Goal: Transaction & Acquisition: Purchase product/service

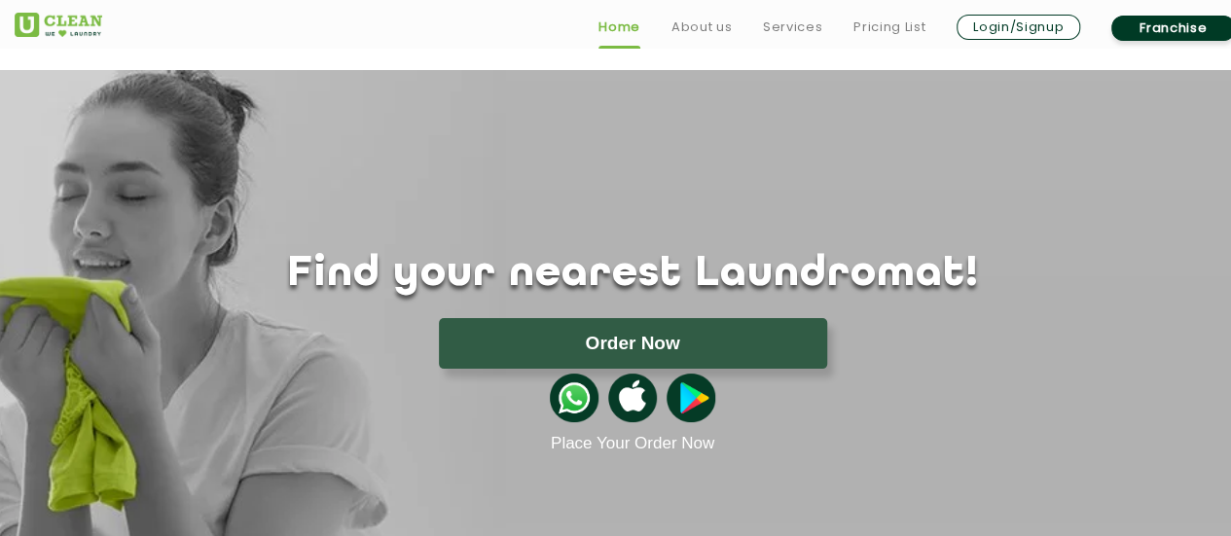
scroll to position [2, 0]
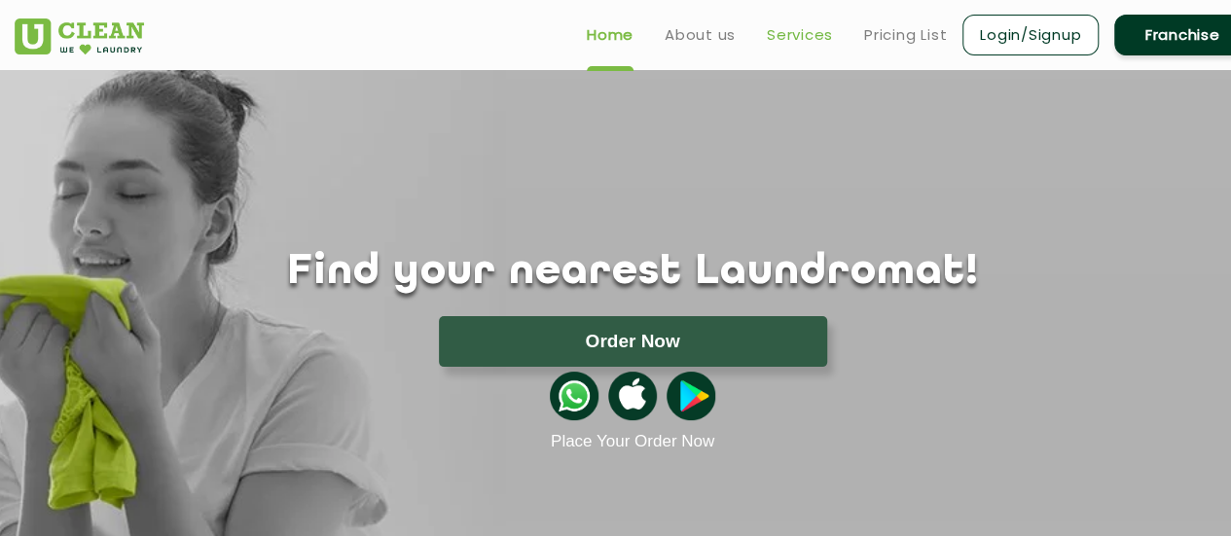
click at [811, 40] on link "Services" at bounding box center [800, 34] width 66 height 23
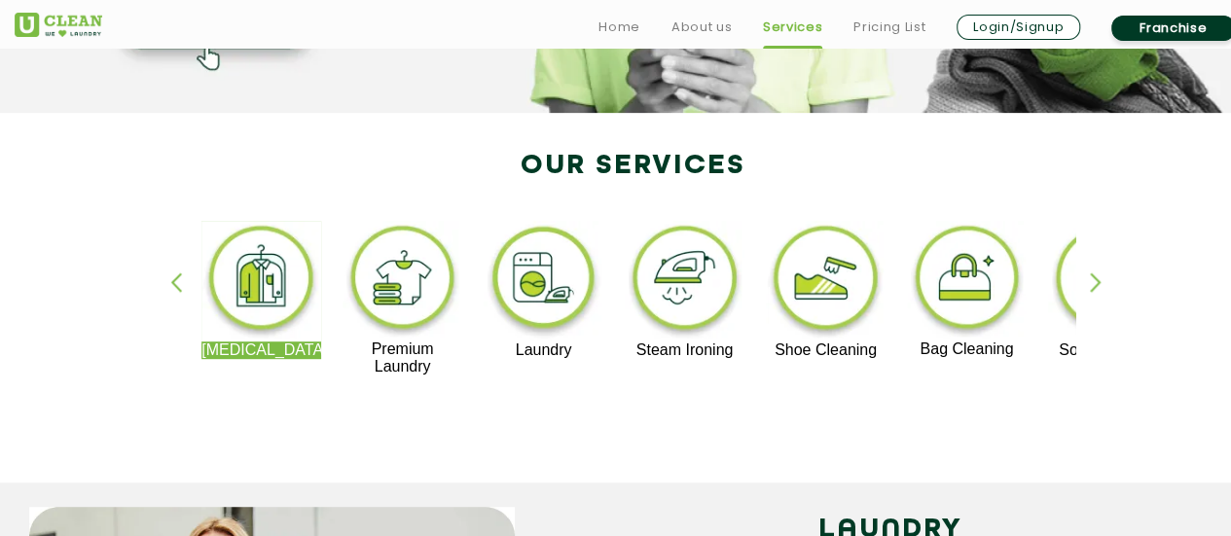
scroll to position [338, 0]
click at [844, 290] on img at bounding box center [826, 280] width 120 height 121
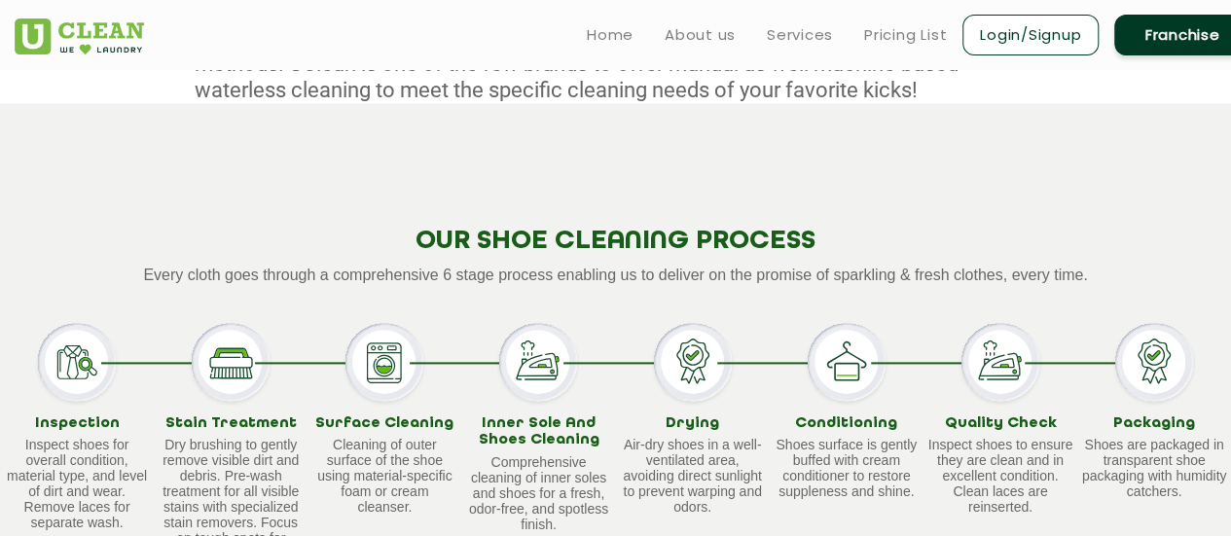
scroll to position [1122, 0]
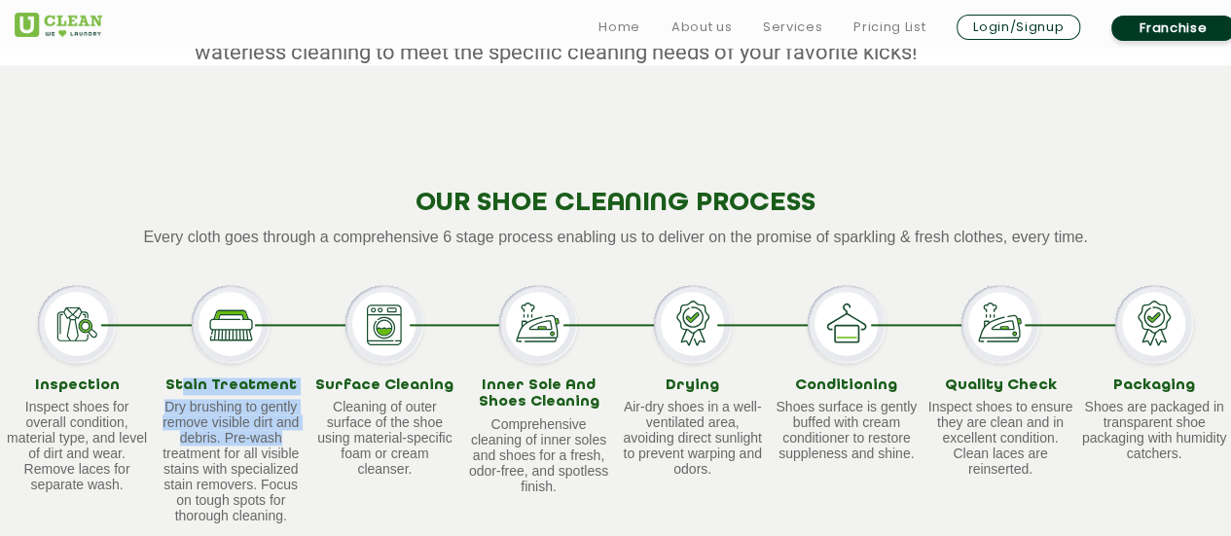
drag, startPoint x: 193, startPoint y: 383, endPoint x: 298, endPoint y: 446, distance: 122.7
click at [298, 446] on div "Stain Treatment Dry brushing to gently remove visible dirt and debris. Pre-wash…" at bounding box center [231, 451] width 146 height 147
click at [298, 446] on p "Dry brushing to gently remove visible dirt and debris. Pre-wash treatment for a…" at bounding box center [231, 461] width 146 height 125
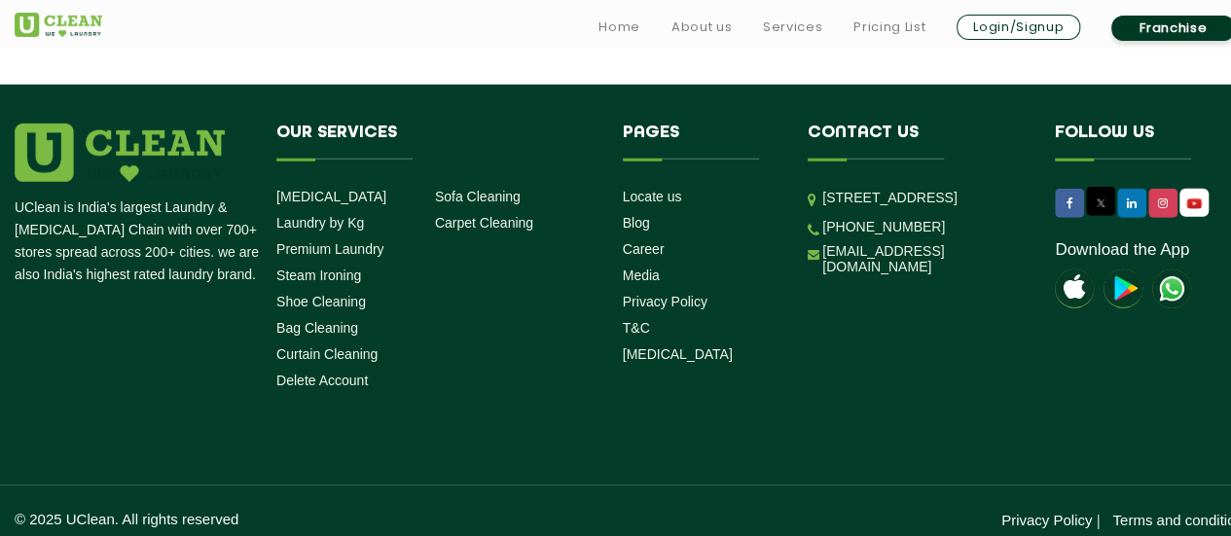
scroll to position [2815, 0]
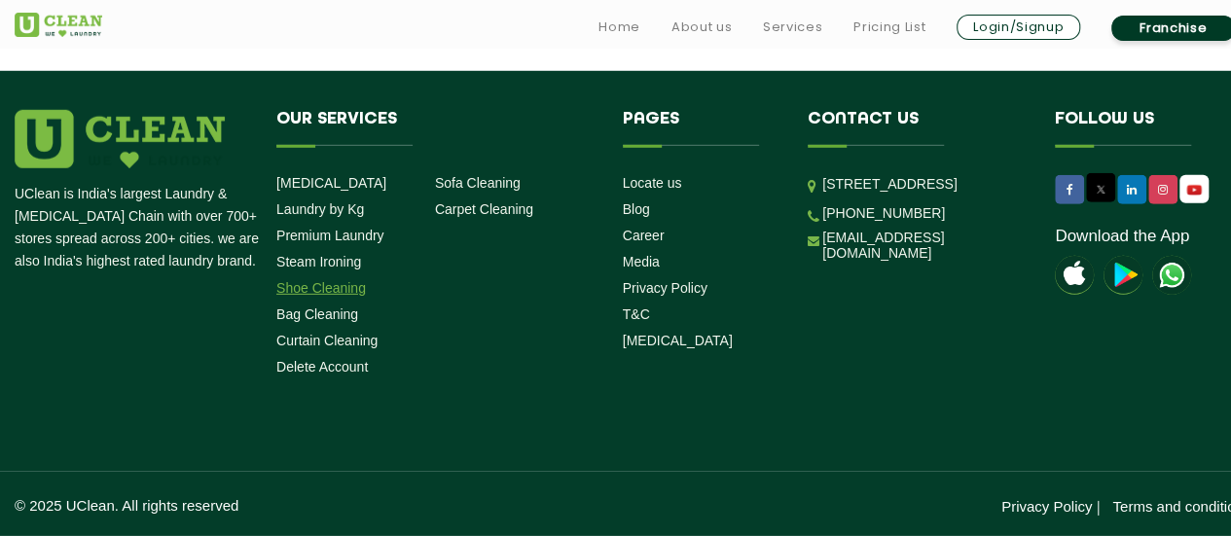
click at [320, 290] on link "Shoe Cleaning" at bounding box center [321, 288] width 90 height 16
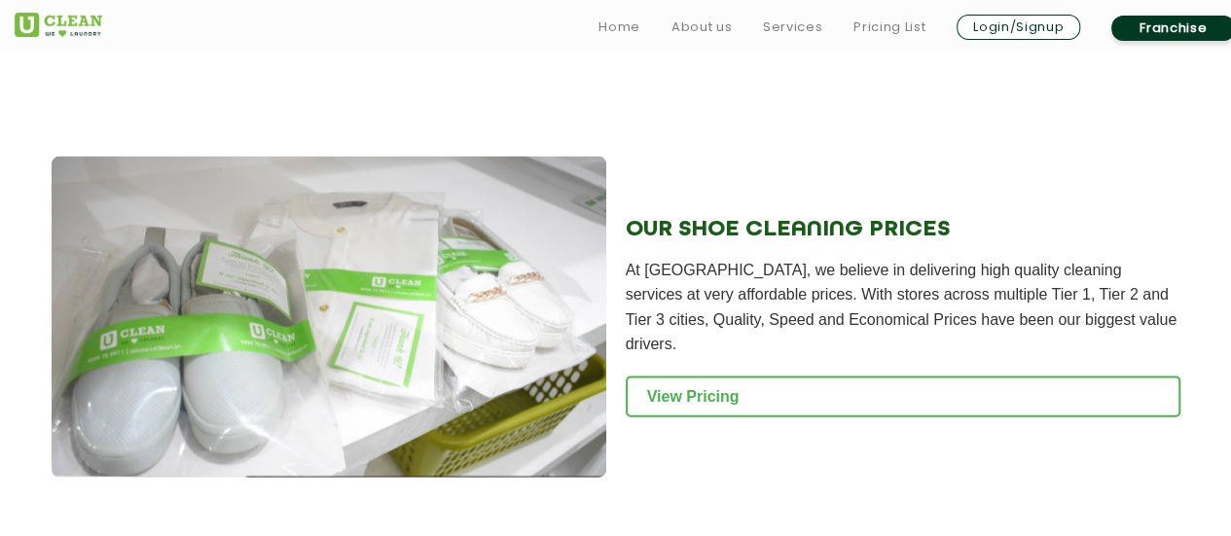
scroll to position [1986, 0]
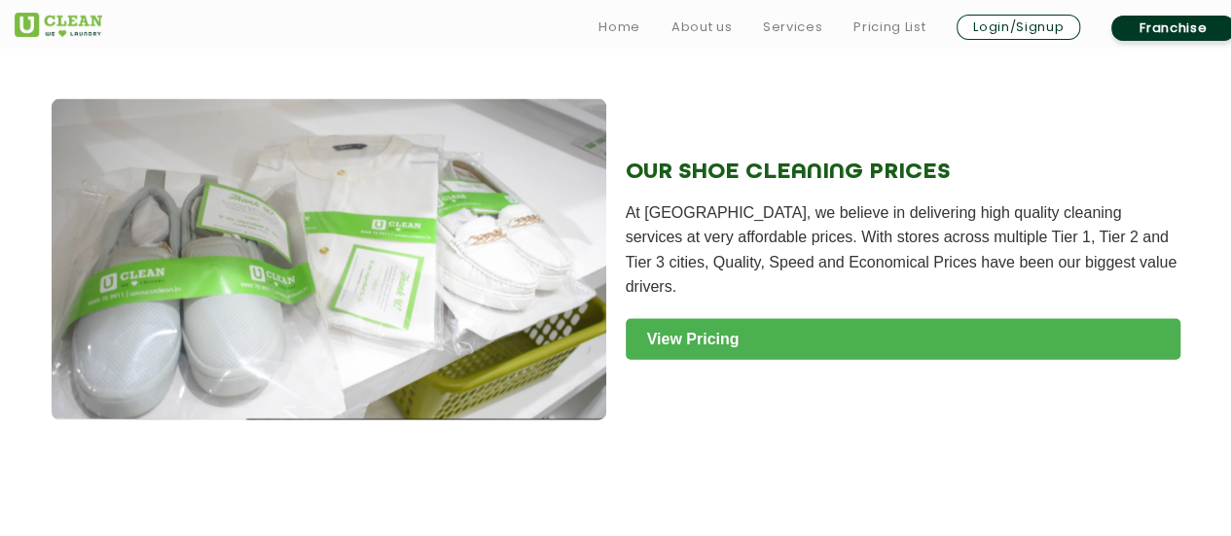
click at [709, 330] on link "View Pricing" at bounding box center [903, 339] width 555 height 41
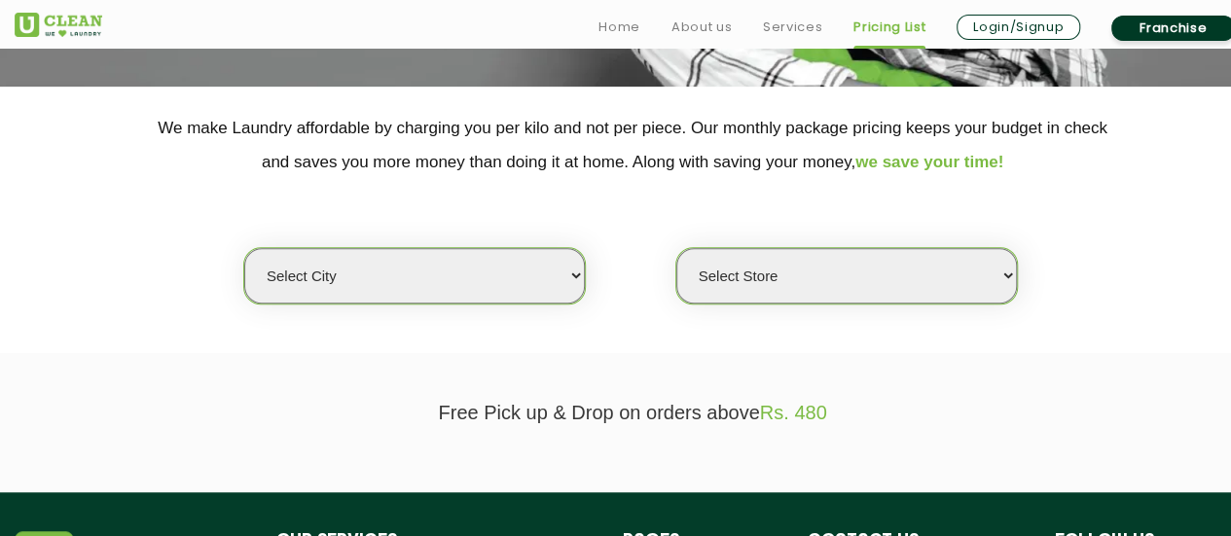
scroll to position [366, 0]
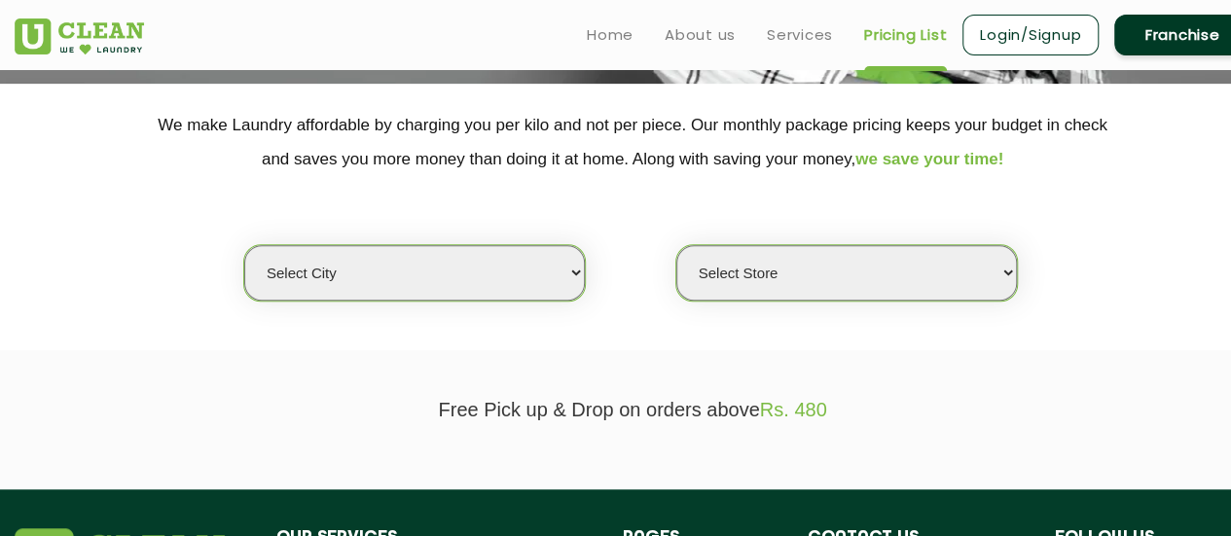
click at [498, 270] on select "Select city Aalo Agartala Agra Ahmedabad Akola Aligarh Alwar - UClean Select Am…" at bounding box center [414, 272] width 341 height 55
click at [244, 245] on select "Select city Aalo Agartala Agra Ahmedabad Akola Aligarh Alwar - UClean Select Am…" at bounding box center [414, 272] width 341 height 55
select select "122"
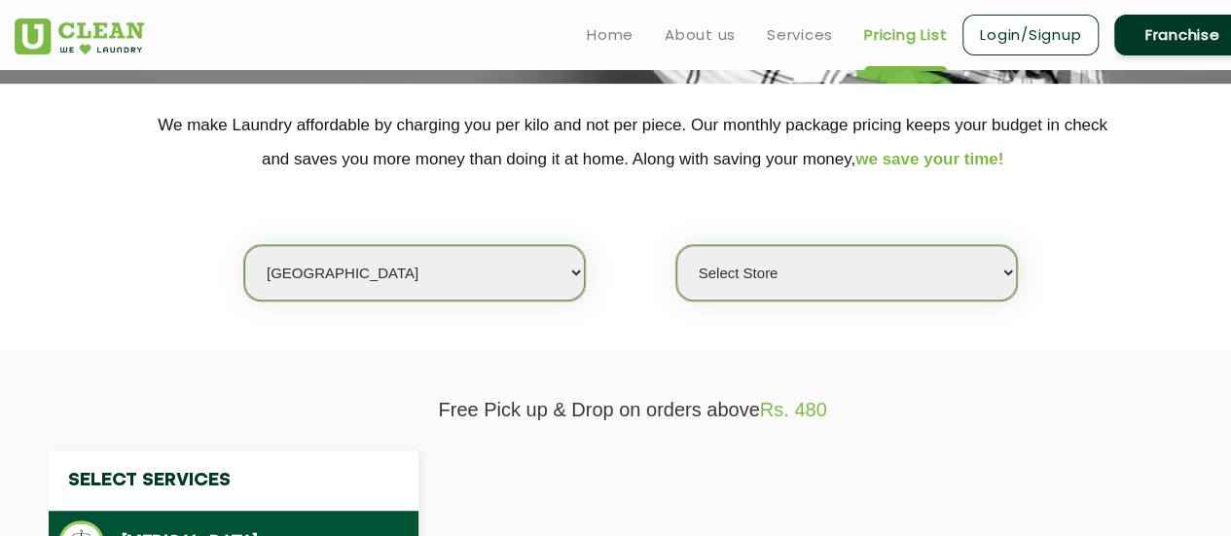
click at [448, 265] on select "Select city Aalo Agartala Agra Ahmedabad Akola Aligarh Alwar - UClean Select Am…" at bounding box center [414, 272] width 341 height 55
select select "0"
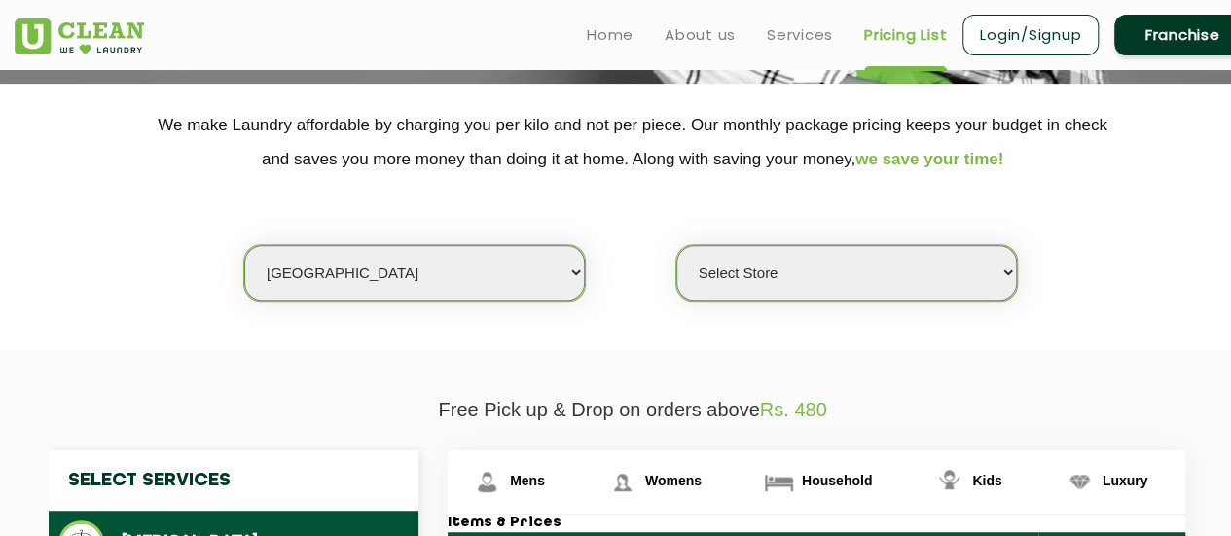
select select "4"
click at [244, 245] on select "Select city Aalo Agartala Agra Ahmedabad Akola Aligarh Alwar - UClean Select Am…" at bounding box center [414, 272] width 341 height 55
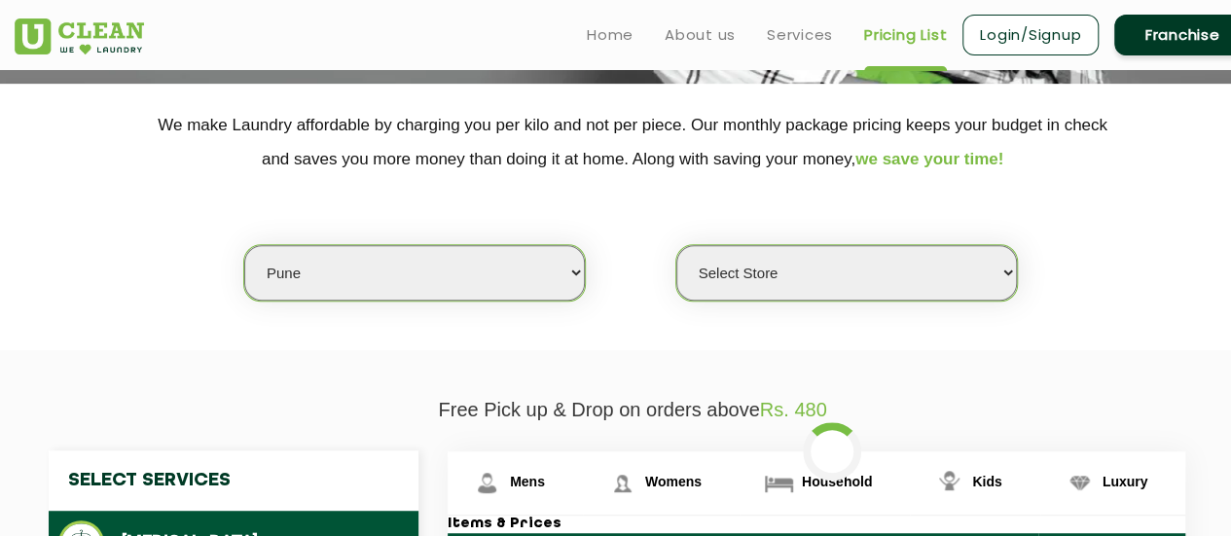
click at [813, 283] on select "Select Store UClean Koregaon Park UClean Baner Pune UClean Keshav Nagar Pune UC…" at bounding box center [847, 272] width 341 height 55
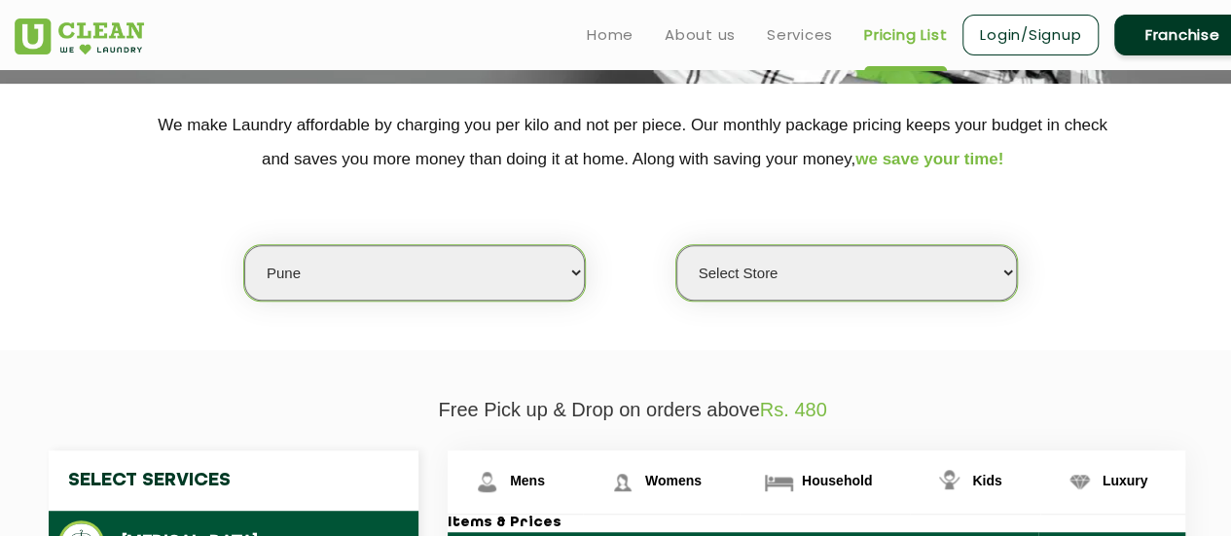
select select "277"
click at [677, 245] on select "Select Store UClean Koregaon Park UClean Baner Pune UClean Keshav Nagar Pune UC…" at bounding box center [847, 272] width 341 height 55
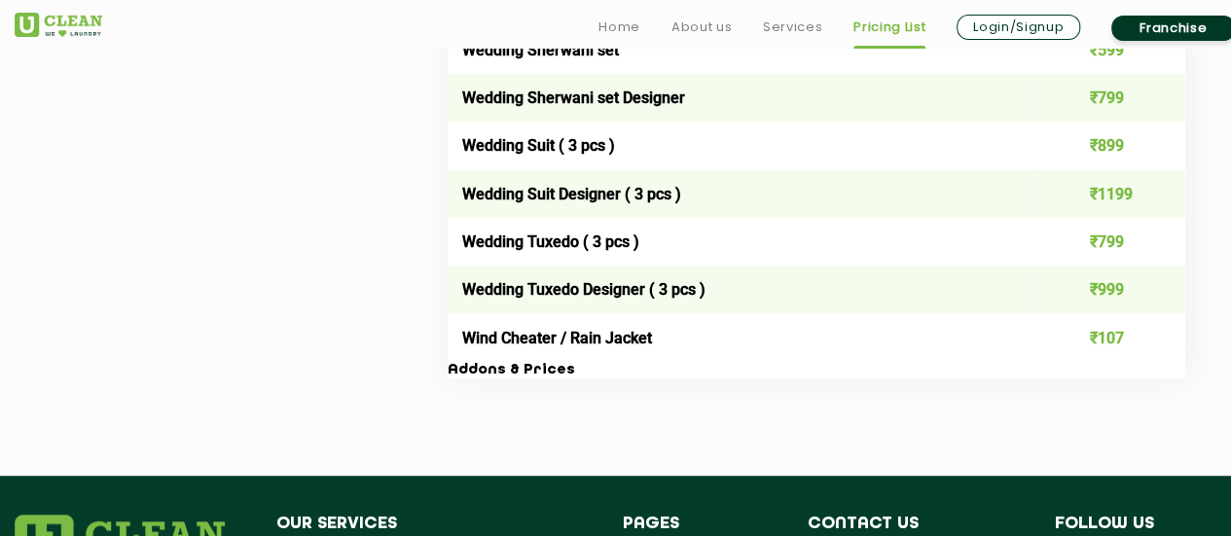
scroll to position [3998, 0]
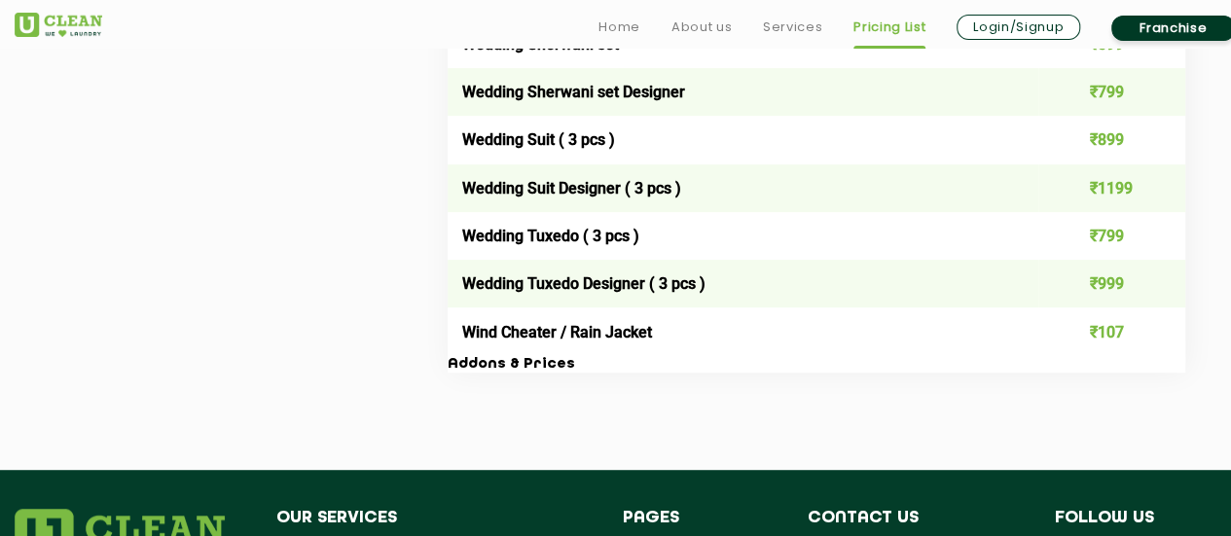
click at [526, 374] on h3 "Addons & Prices" at bounding box center [817, 365] width 738 height 18
drag, startPoint x: 526, startPoint y: 386, endPoint x: 592, endPoint y: 272, distance: 132.6
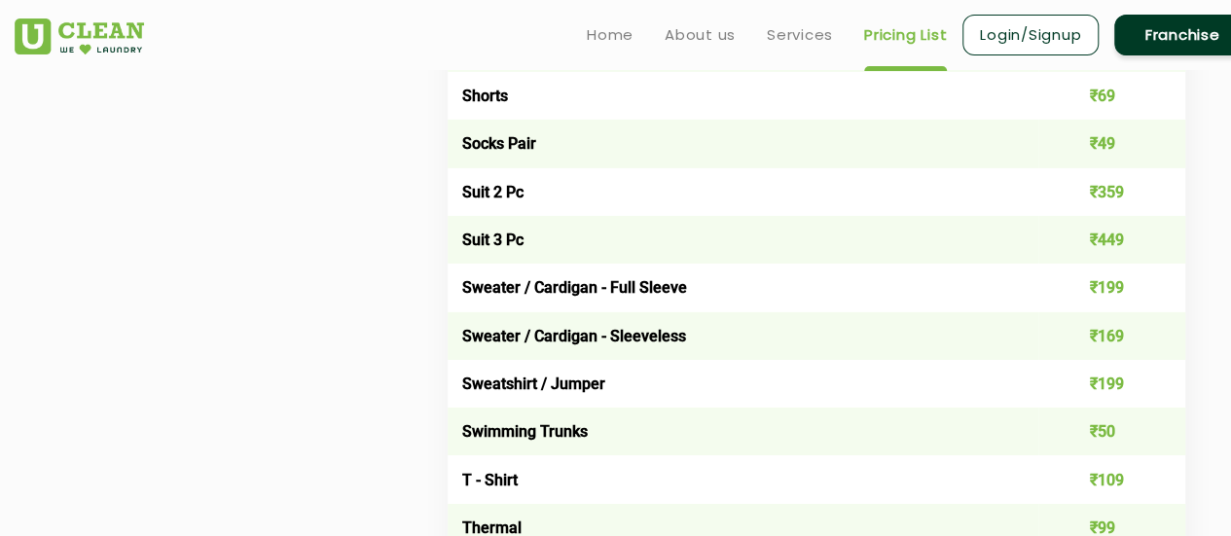
scroll to position [3084, 0]
